Goal: Task Accomplishment & Management: Manage account settings

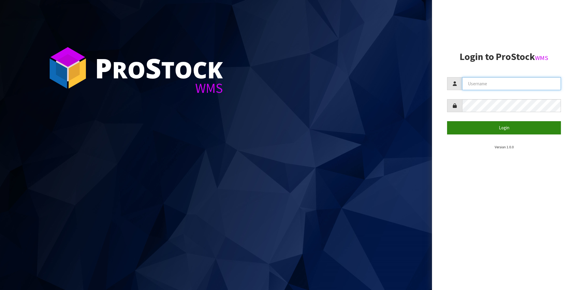
type input "[PERSON_NAME]"
click at [520, 125] on button "Login" at bounding box center [504, 127] width 114 height 13
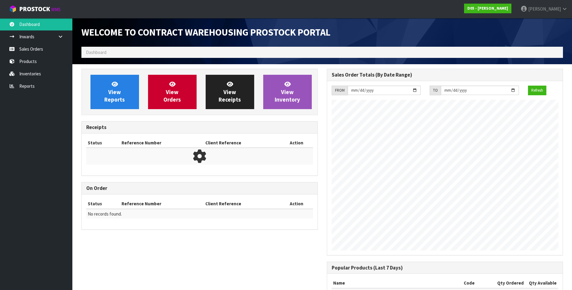
scroll to position [246, 245]
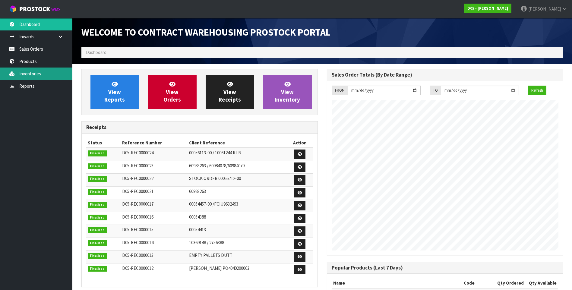
click at [33, 73] on link "Inventories" at bounding box center [36, 74] width 72 height 12
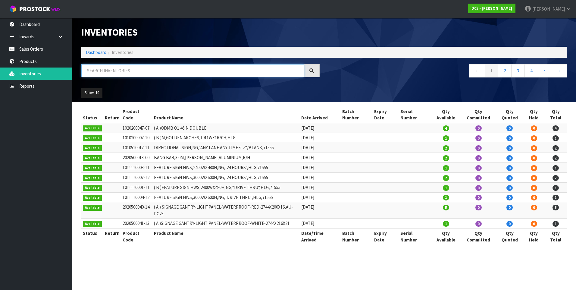
click at [132, 70] on input "text" at bounding box center [192, 70] width 223 height 13
paste input "1030100122-07"
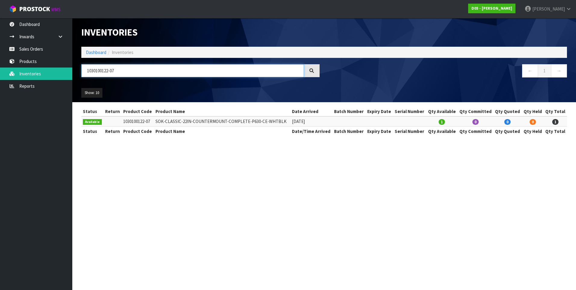
drag, startPoint x: 122, startPoint y: 71, endPoint x: 86, endPoint y: 70, distance: 36.2
click at [86, 70] on input "1030100122-07" at bounding box center [192, 70] width 223 height 13
paste input "92-12"
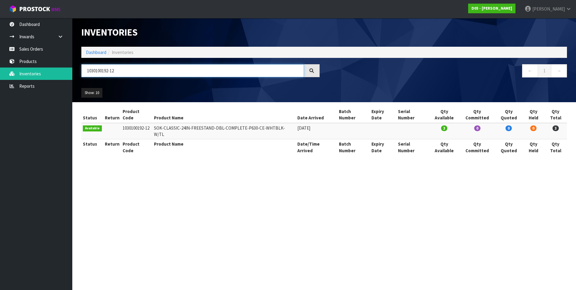
type input "1030100192-12"
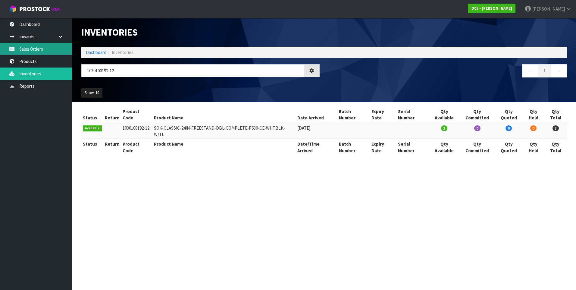
click at [53, 50] on link "Sales Orders" at bounding box center [36, 49] width 72 height 12
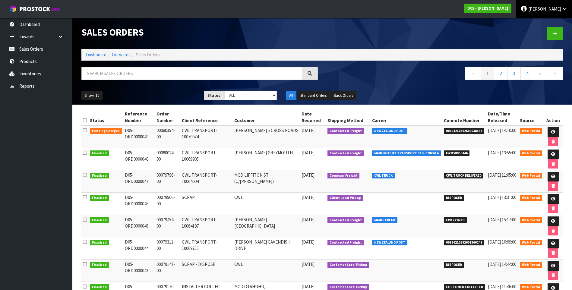
click at [557, 9] on span "[PERSON_NAME]" at bounding box center [544, 9] width 33 height 6
click at [543, 25] on link "Logout" at bounding box center [548, 24] width 48 height 8
